Goal: Task Accomplishment & Management: Use online tool/utility

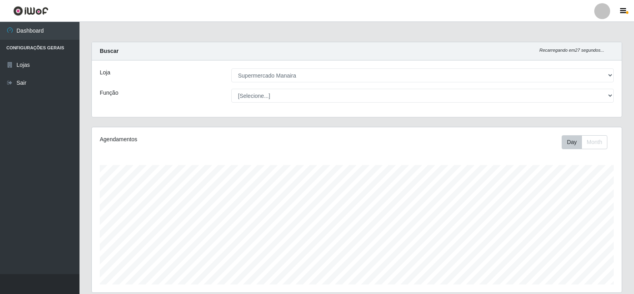
select select "443"
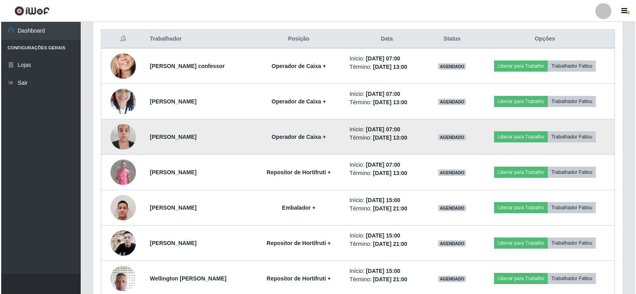
scroll to position [300, 0]
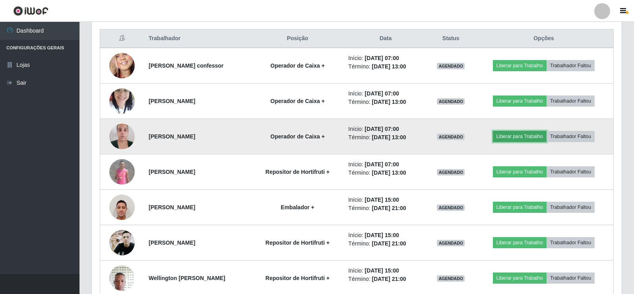
click at [525, 135] on button "Liberar para Trabalho" at bounding box center [520, 136] width 54 height 11
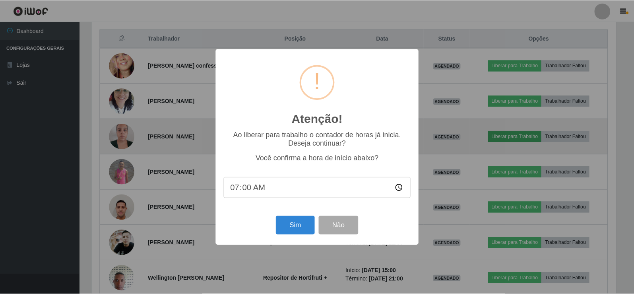
scroll to position [165, 526]
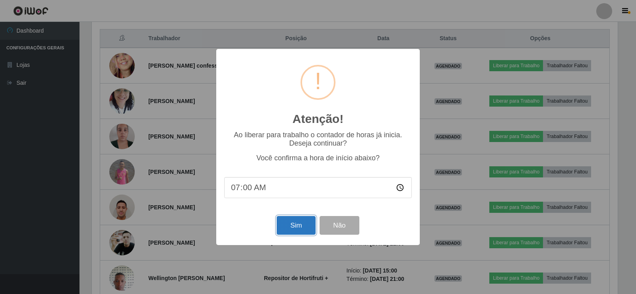
click at [290, 227] on button "Sim" at bounding box center [296, 225] width 39 height 19
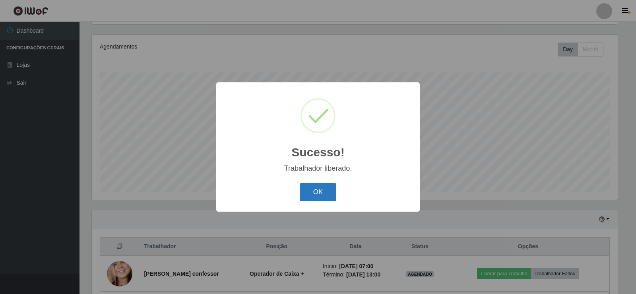
click at [300, 193] on button "OK" at bounding box center [318, 192] width 37 height 19
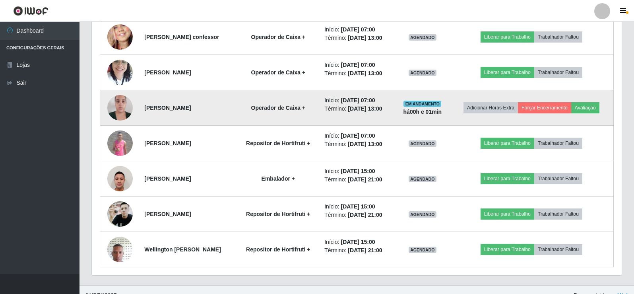
scroll to position [331, 0]
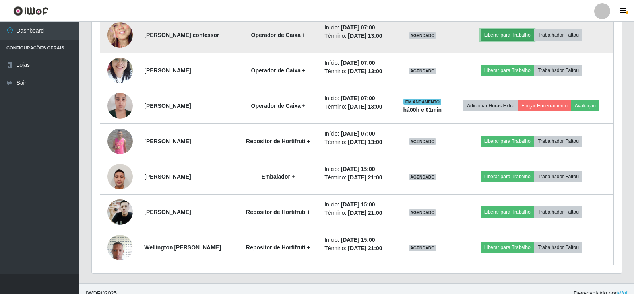
click at [515, 35] on button "Liberar para Trabalho" at bounding box center [508, 34] width 54 height 11
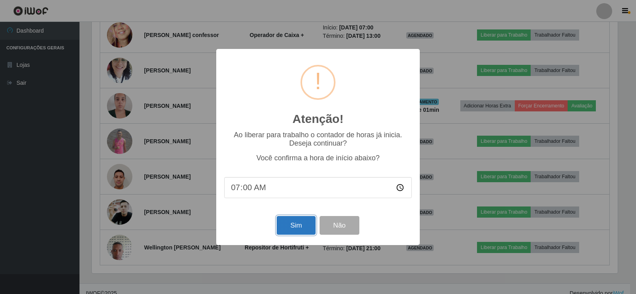
click at [289, 226] on button "Sim" at bounding box center [296, 225] width 39 height 19
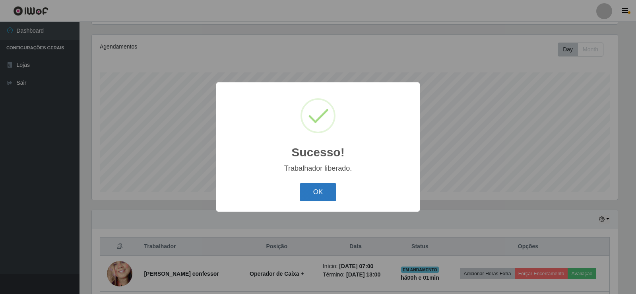
click at [324, 198] on button "OK" at bounding box center [318, 192] width 37 height 19
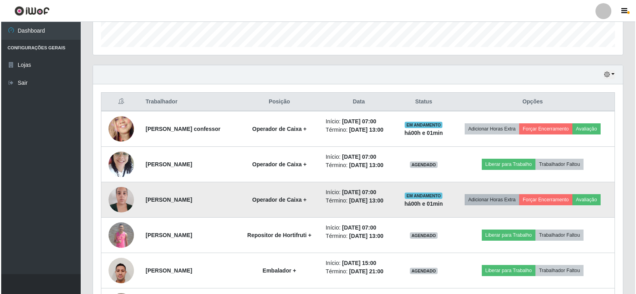
scroll to position [252, 0]
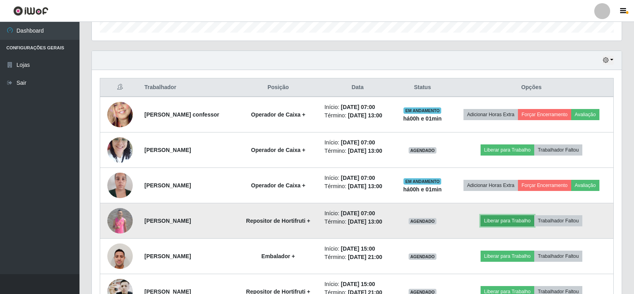
click at [515, 217] on button "Liberar para Trabalho" at bounding box center [508, 220] width 54 height 11
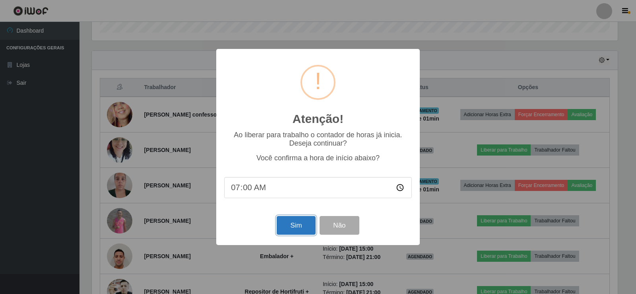
click at [301, 222] on button "Sim" at bounding box center [296, 225] width 39 height 19
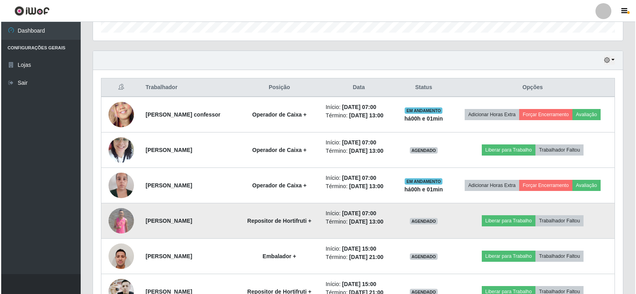
scroll to position [0, 0]
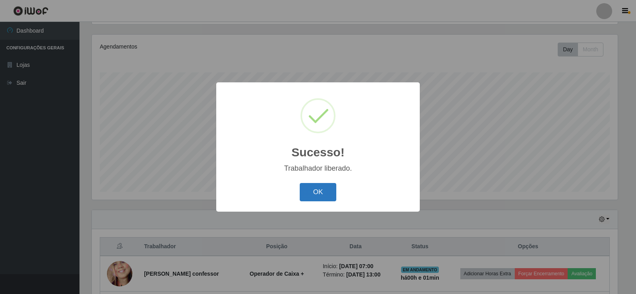
click at [304, 186] on button "OK" at bounding box center [318, 192] width 37 height 19
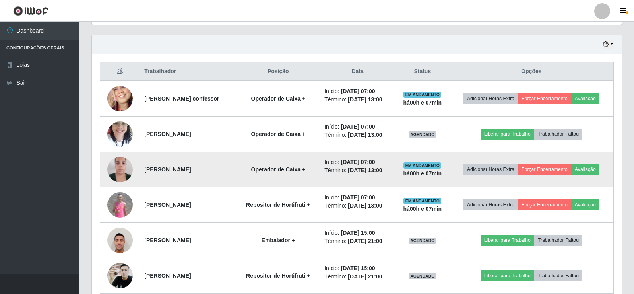
scroll to position [261, 0]
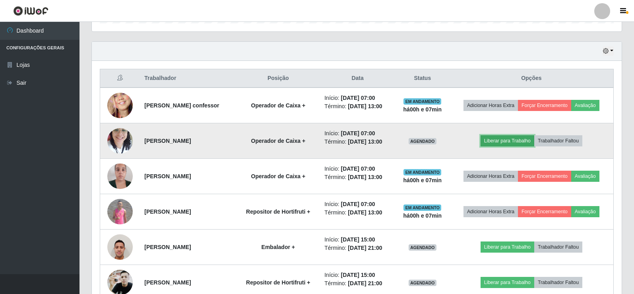
click at [510, 140] on button "Liberar para Trabalho" at bounding box center [508, 140] width 54 height 11
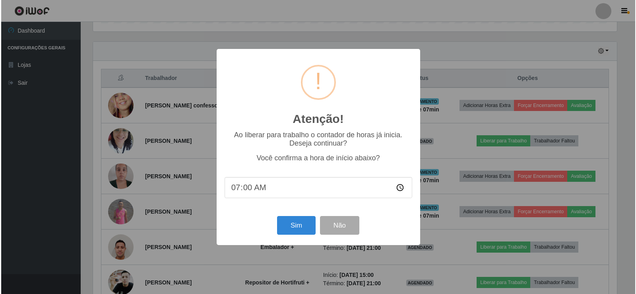
scroll to position [165, 526]
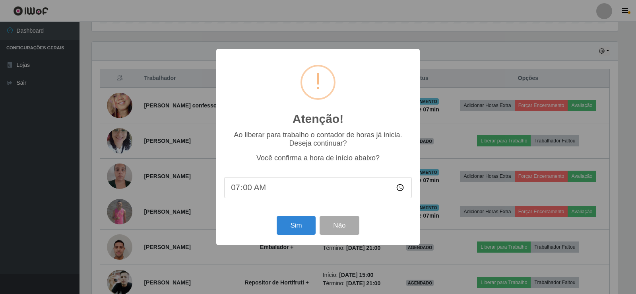
click at [254, 190] on input "07:00" at bounding box center [318, 187] width 188 height 21
click at [248, 186] on input "07:00" at bounding box center [318, 187] width 188 height 21
type input "07:09"
click at [295, 223] on button "Sim" at bounding box center [296, 225] width 39 height 19
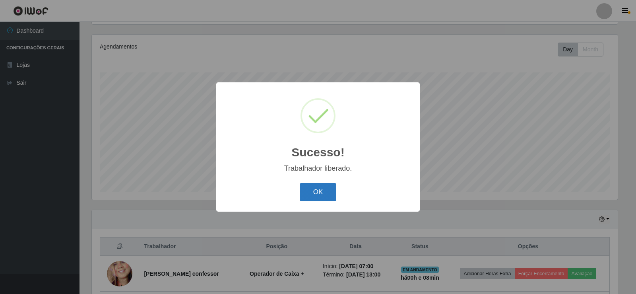
click at [312, 188] on button "OK" at bounding box center [318, 192] width 37 height 19
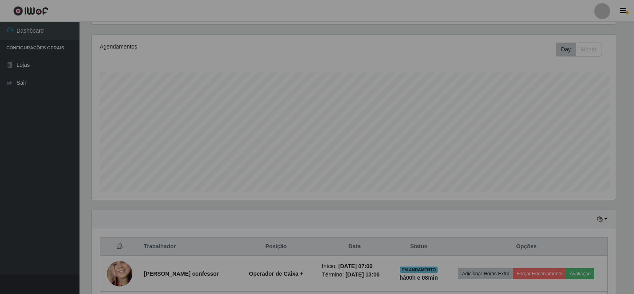
scroll to position [165, 530]
